Goal: Task Accomplishment & Management: Use online tool/utility

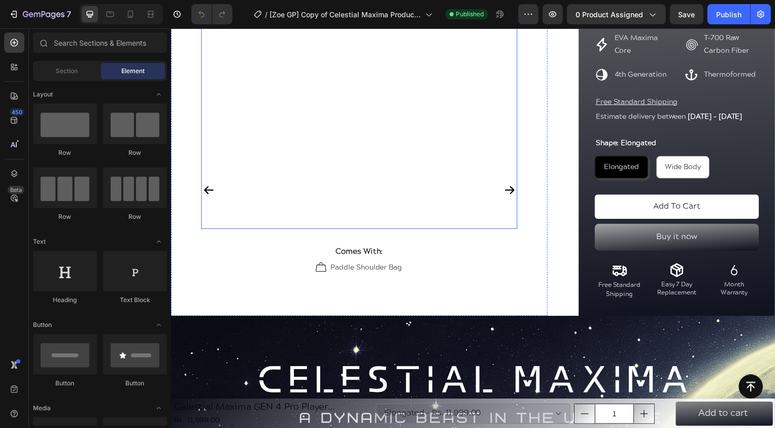
scroll to position [280, 0]
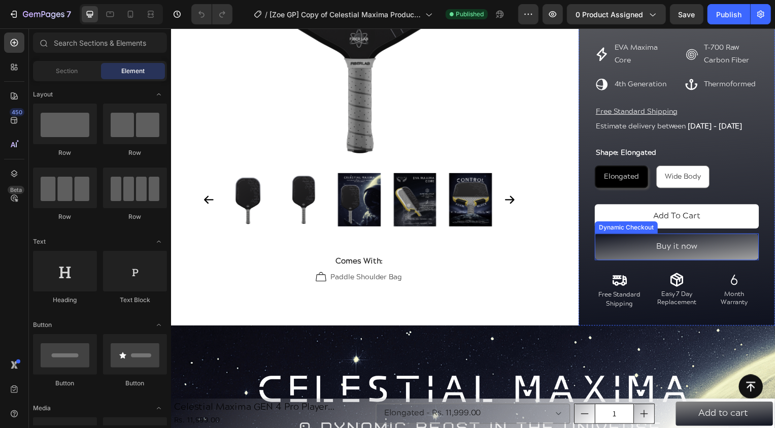
click at [628, 249] on button "Buy it now" at bounding box center [680, 248] width 165 height 27
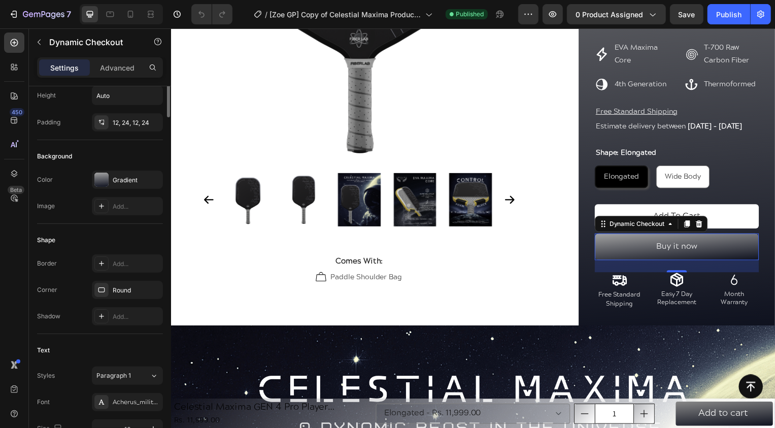
scroll to position [0, 0]
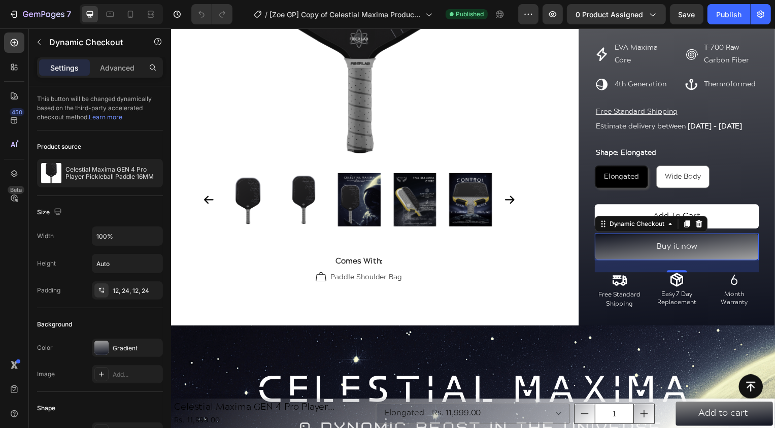
click at [701, 250] on button "Buy it now" at bounding box center [680, 248] width 165 height 27
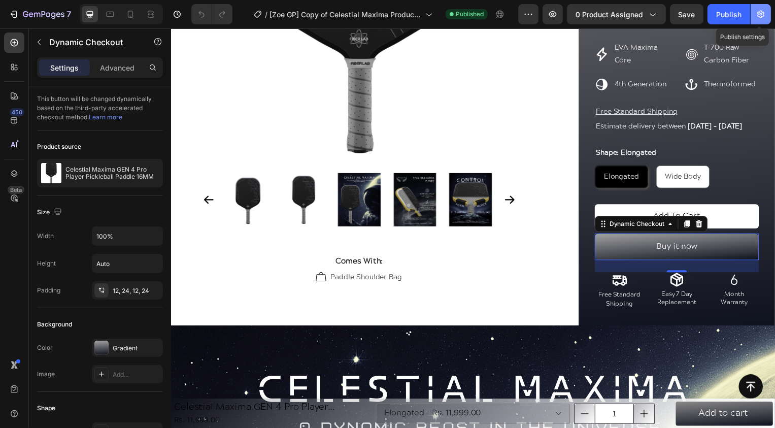
click at [761, 19] on button "button" at bounding box center [760, 14] width 20 height 20
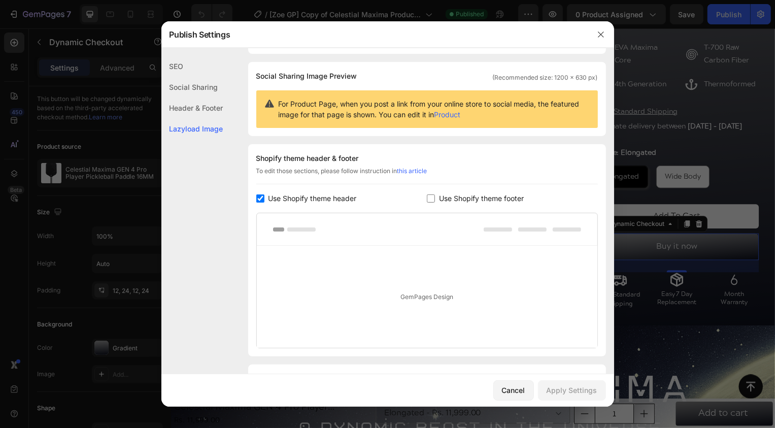
scroll to position [118, 0]
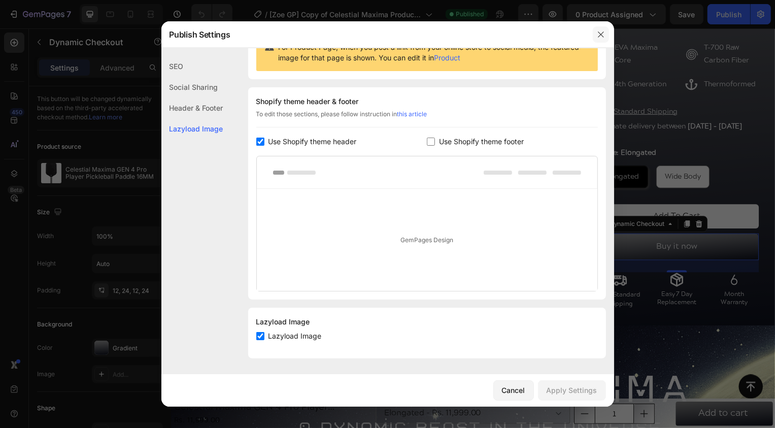
click at [600, 32] on icon "button" at bounding box center [601, 34] width 8 height 8
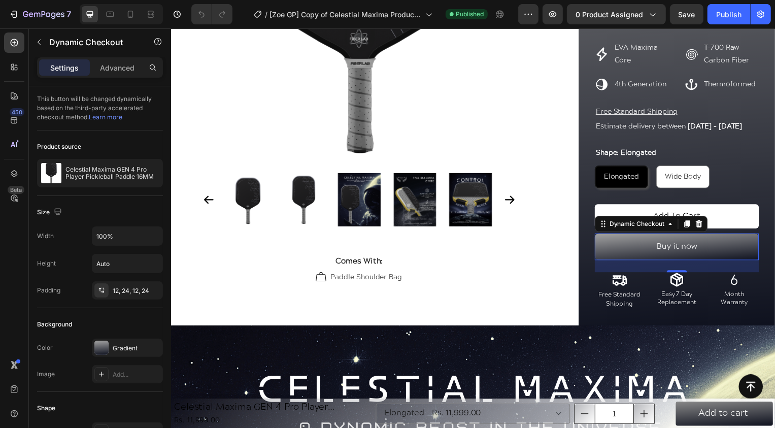
click at [772, 16] on div "7 Version history / [Zoe GP] Copy of Celestial Maxima Product Page Published Pr…" at bounding box center [387, 14] width 775 height 29
click at [763, 16] on icon "button" at bounding box center [760, 15] width 7 height 8
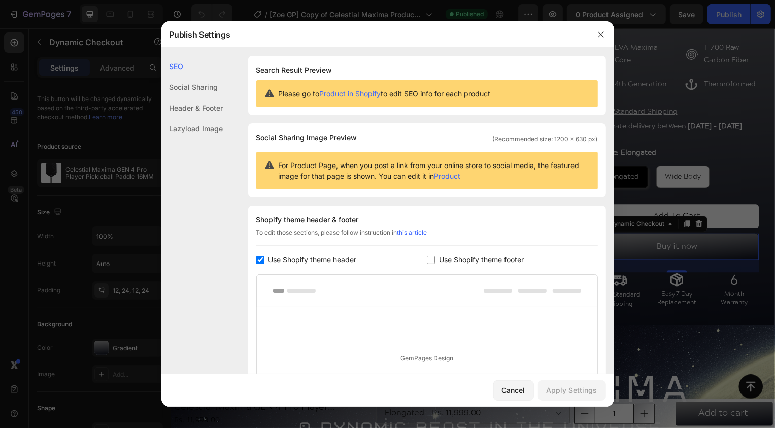
click at [481, 255] on span "Use Shopify theme footer" at bounding box center [481, 260] width 85 height 12
click at [549, 392] on div "Apply Settings" at bounding box center [571, 389] width 51 height 11
click at [456, 261] on span "Use Shopify theme footer" at bounding box center [481, 260] width 85 height 12
checkbox input "false"
click at [561, 388] on div "Apply Settings" at bounding box center [571, 389] width 51 height 11
